Goal: Transaction & Acquisition: Purchase product/service

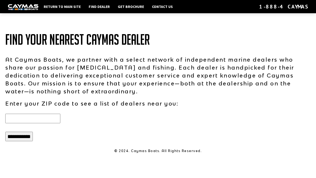
click at [19, 119] on input "text" at bounding box center [32, 119] width 55 height 10
type input "******"
click at [32, 141] on input "**********" at bounding box center [19, 137] width 28 height 10
click at [19, 141] on input "**********" at bounding box center [19, 137] width 28 height 10
click at [15, 138] on input "**********" at bounding box center [19, 137] width 28 height 10
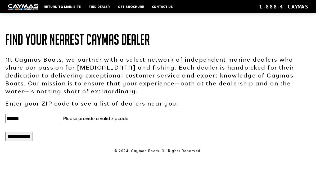
click at [24, 139] on input "**********" at bounding box center [19, 137] width 28 height 10
click at [54, 5] on link "Return to main site" at bounding box center [62, 6] width 42 height 7
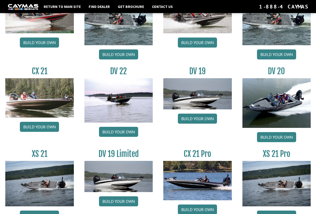
scroll to position [547, 0]
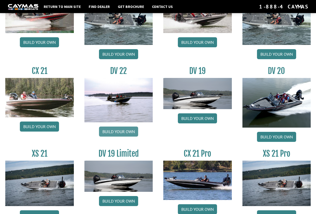
click at [123, 136] on link "Build your own" at bounding box center [118, 132] width 39 height 10
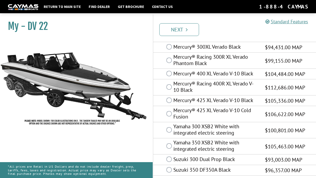
scroll to position [39, 0]
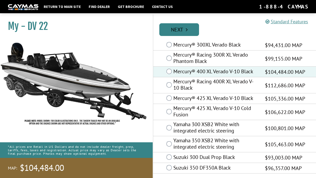
click at [173, 28] on link "Next" at bounding box center [179, 29] width 40 height 13
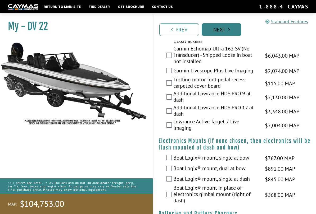
scroll to position [386, 0]
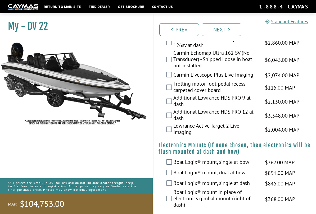
click at [167, 81] on div "Trolling motor foot pedal recess carpeted cover board $115.00 MAP $136.00 MSRP" at bounding box center [234, 88] width 163 height 14
click at [169, 71] on div "Garmin Livescope Plus Live Imaging $2,074.00 MAP $2,448.00 MSRP" at bounding box center [234, 75] width 163 height 11
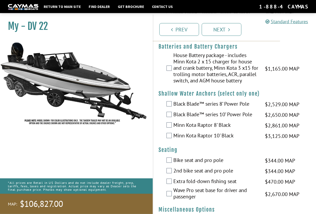
scroll to position [558, 0]
click at [168, 69] on div "House Battery package - includes Minn Kota 2 x 15 charger for house and crank b…" at bounding box center [234, 68] width 163 height 33
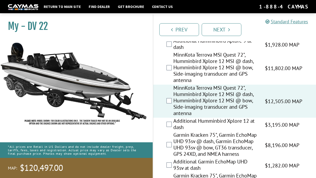
scroll to position [222, 0]
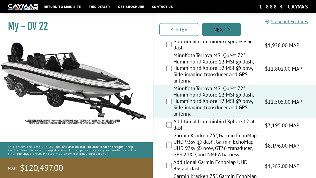
click at [225, 31] on link "Next" at bounding box center [222, 29] width 40 height 13
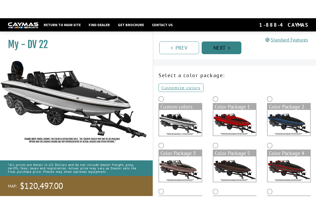
scroll to position [0, 0]
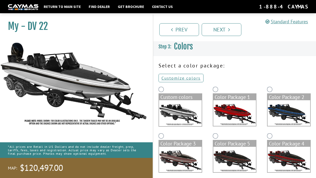
click at [187, 123] on img at bounding box center [180, 113] width 43 height 26
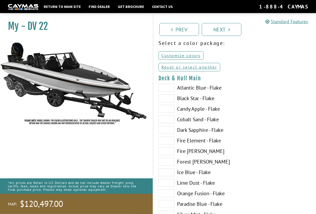
scroll to position [23, 0]
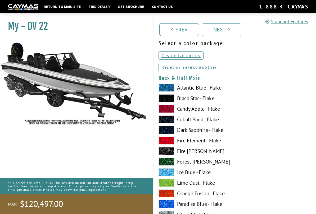
click at [168, 89] on span at bounding box center [167, 88] width 16 height 8
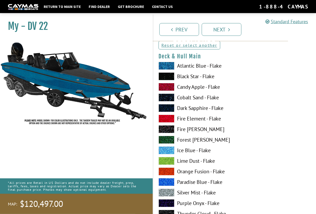
scroll to position [44, 0]
click at [169, 99] on span at bounding box center [167, 98] width 16 height 8
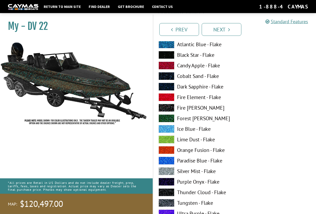
scroll to position [66, 0]
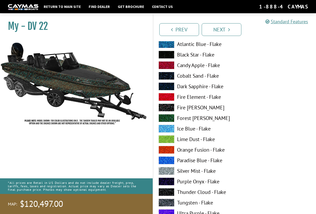
click at [170, 128] on span at bounding box center [167, 129] width 16 height 8
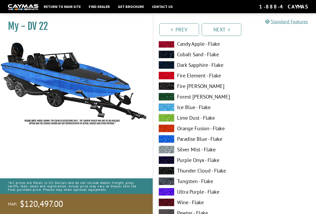
scroll to position [89, 0]
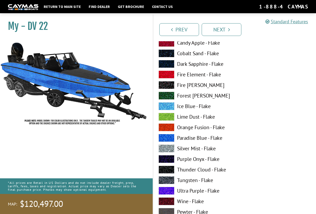
click at [172, 139] on span at bounding box center [167, 138] width 16 height 8
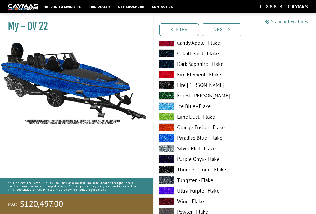
click at [169, 152] on span at bounding box center [167, 149] width 16 height 8
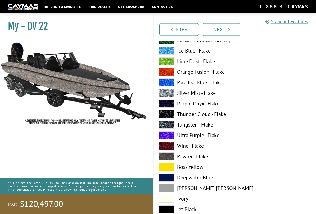
scroll to position [144, 0]
click at [172, 127] on span at bounding box center [167, 125] width 16 height 8
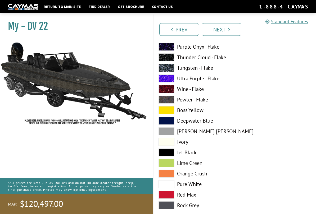
scroll to position [201, 0]
click at [173, 144] on span at bounding box center [167, 142] width 16 height 8
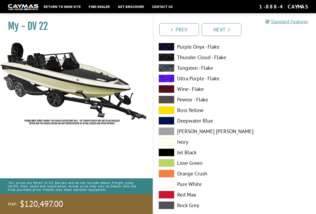
click at [172, 132] on span at bounding box center [167, 132] width 16 height 8
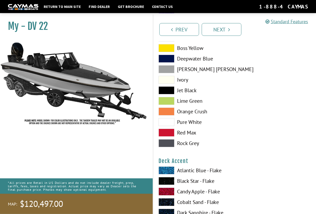
click at [171, 123] on span at bounding box center [167, 123] width 16 height 8
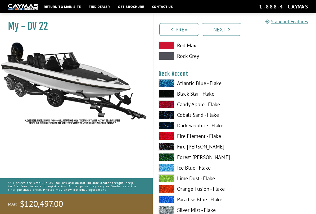
click at [166, 82] on span at bounding box center [167, 84] width 16 height 8
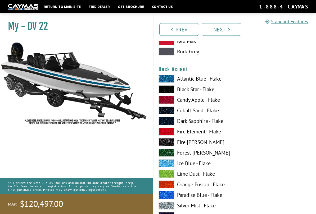
scroll to position [365, 0]
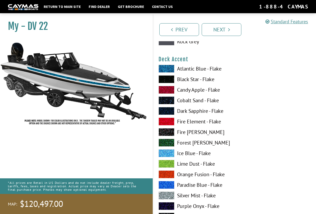
click at [164, 154] on span at bounding box center [167, 154] width 16 height 8
click at [166, 71] on span at bounding box center [167, 69] width 16 height 8
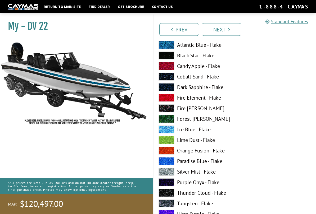
scroll to position [389, 0]
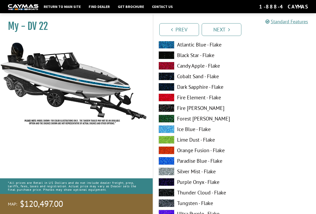
click at [165, 162] on span at bounding box center [167, 161] width 16 height 8
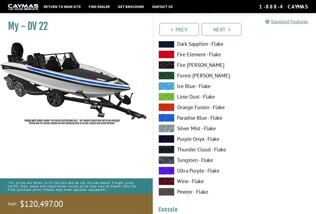
scroll to position [752, 0]
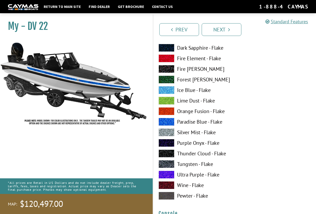
click at [163, 122] on span at bounding box center [167, 122] width 16 height 8
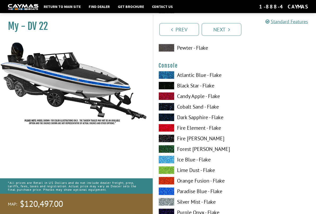
scroll to position [897, 0]
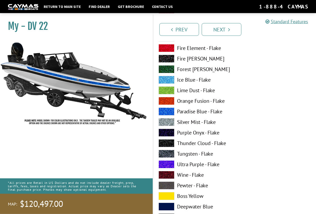
click at [165, 111] on span at bounding box center [167, 112] width 16 height 8
click at [165, 116] on span at bounding box center [167, 112] width 16 height 8
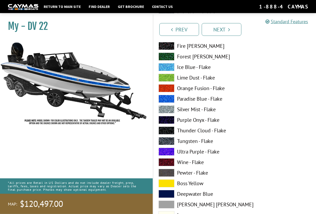
click at [164, 101] on span at bounding box center [167, 99] width 16 height 8
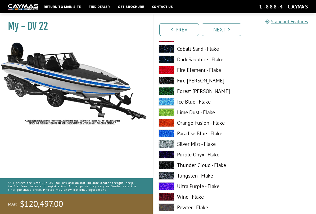
scroll to position [1730, 0]
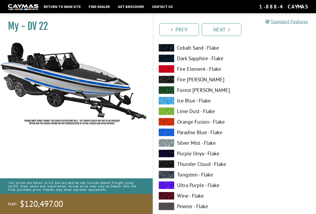
click at [165, 134] on span at bounding box center [167, 133] width 16 height 8
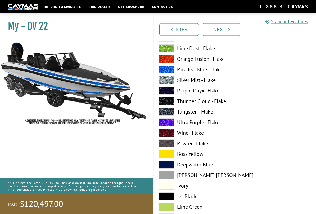
click at [170, 74] on span at bounding box center [167, 70] width 16 height 8
click at [174, 73] on span at bounding box center [167, 70] width 16 height 8
click at [172, 72] on span at bounding box center [167, 70] width 16 height 8
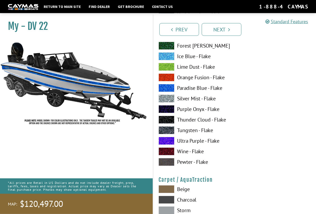
click at [169, 92] on span at bounding box center [167, 88] width 16 height 8
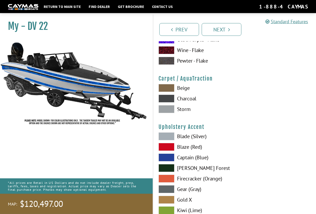
scroll to position [2417, 0]
click at [173, 113] on span at bounding box center [167, 109] width 16 height 8
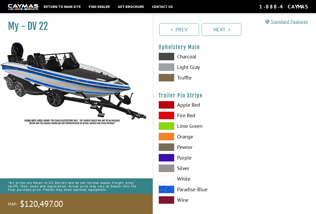
scroll to position [2630, 0]
click at [172, 71] on span at bounding box center [167, 67] width 16 height 8
click at [173, 61] on span at bounding box center [167, 57] width 16 height 8
click at [173, 69] on span at bounding box center [167, 67] width 16 height 8
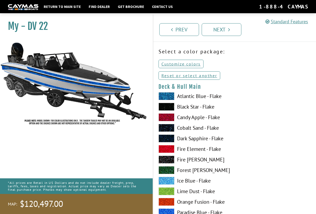
scroll to position [13, 0]
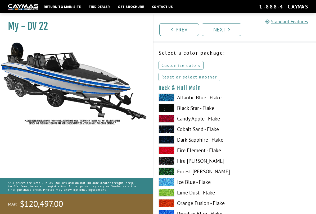
click at [187, 65] on link "Customize colors" at bounding box center [181, 65] width 45 height 8
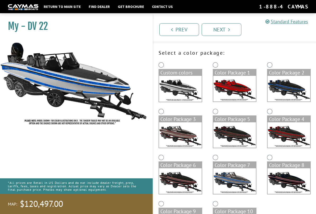
click at [183, 91] on img at bounding box center [180, 89] width 43 height 26
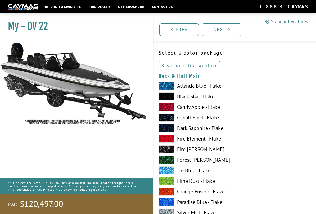
click at [192, 69] on link "Reset or select another" at bounding box center [190, 65] width 62 height 8
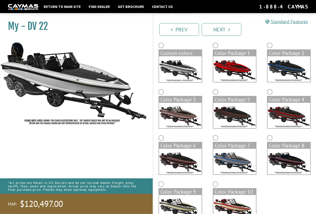
scroll to position [34, 0]
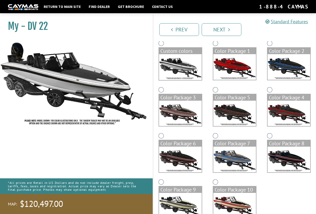
click at [288, 65] on img at bounding box center [289, 67] width 43 height 26
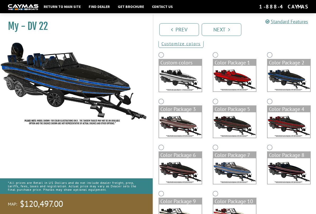
click at [231, 167] on img at bounding box center [234, 172] width 43 height 26
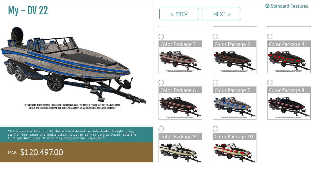
scroll to position [98, 0]
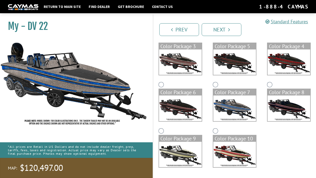
click at [37, 169] on span "$120,497.00" at bounding box center [41, 168] width 43 height 11
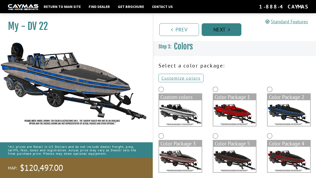
click at [228, 30] on icon "Pagination" at bounding box center [229, 29] width 2 height 5
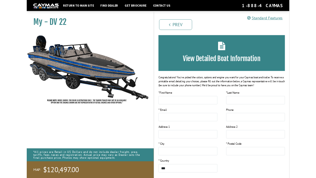
scroll to position [17, 0]
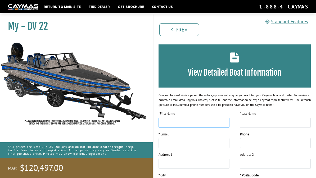
click at [203, 127] on input "text" at bounding box center [194, 123] width 71 height 10
type input "*****"
click at [261, 123] on input "text" at bounding box center [275, 123] width 71 height 10
type input "******"
click at [183, 145] on input "email" at bounding box center [194, 143] width 71 height 10
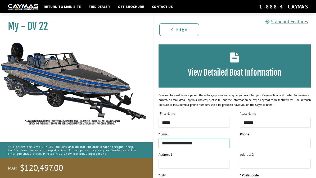
type input "**********"
click at [264, 144] on input "tel" at bounding box center [275, 143] width 71 height 10
type input "**********"
click at [201, 164] on input "text" at bounding box center [194, 164] width 71 height 10
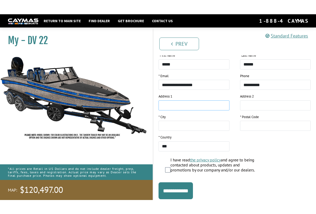
scroll to position [79, 0]
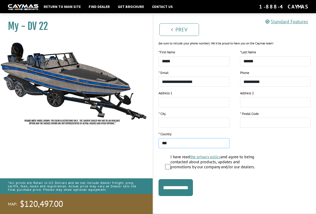
click at [210, 141] on select "**********" at bounding box center [194, 143] width 71 height 10
select select "******"
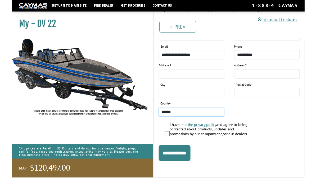
scroll to position [107, 0]
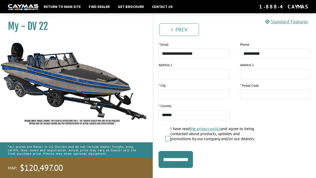
click at [172, 140] on label "I have read the privacy policy and agree to being contacted about products, upd…" at bounding box center [213, 134] width 87 height 17
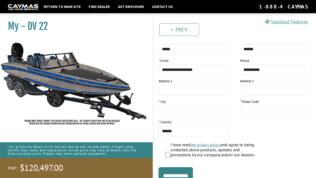
scroll to position [90, 0]
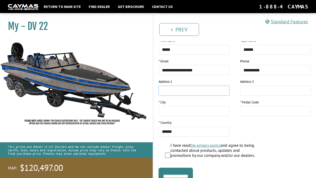
click at [188, 91] on input "text" at bounding box center [194, 91] width 71 height 10
type input "**********"
click at [195, 113] on input "text" at bounding box center [194, 111] width 71 height 10
type input "********"
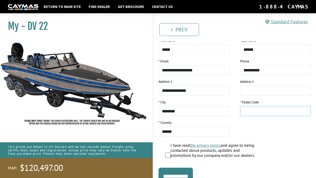
click at [254, 115] on input "text" at bounding box center [275, 111] width 71 height 10
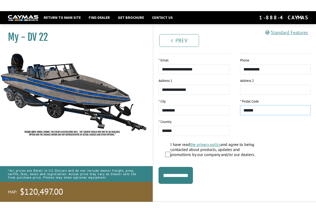
scroll to position [106, 0]
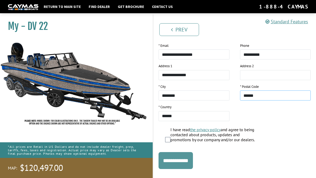
type input "******"
click at [187, 160] on input "**********" at bounding box center [176, 160] width 34 height 17
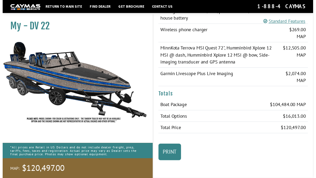
scroll to position [389, 0]
